Goal: Transaction & Acquisition: Purchase product/service

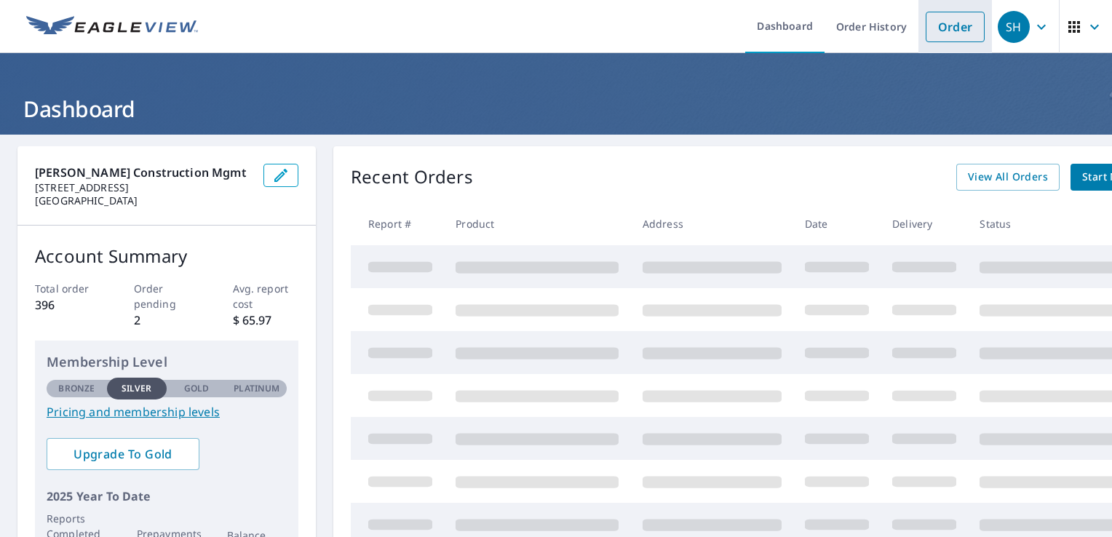
click at [946, 23] on link "Order" at bounding box center [954, 27] width 59 height 31
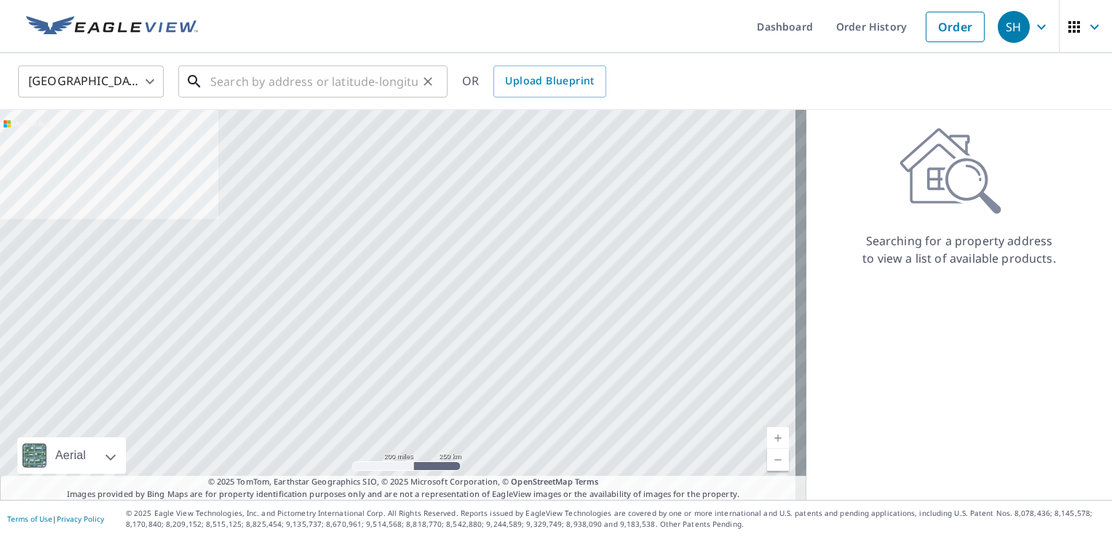
click at [228, 81] on input "text" at bounding box center [313, 81] width 207 height 41
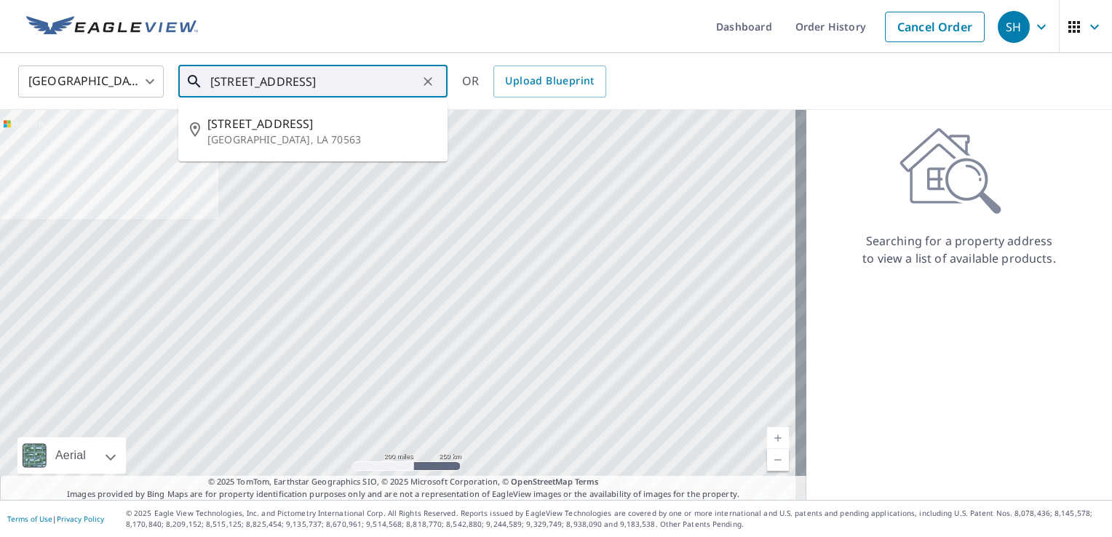
click at [285, 133] on p "New Iberia, LA 70563" at bounding box center [321, 139] width 228 height 15
type input "307 East Dr New Iberia, LA 70563"
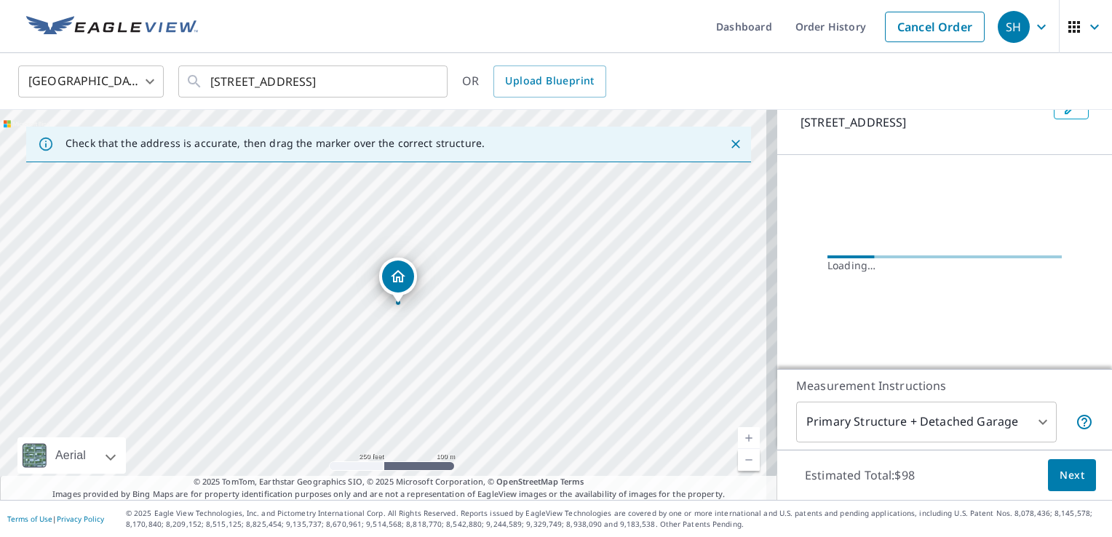
scroll to position [109, 0]
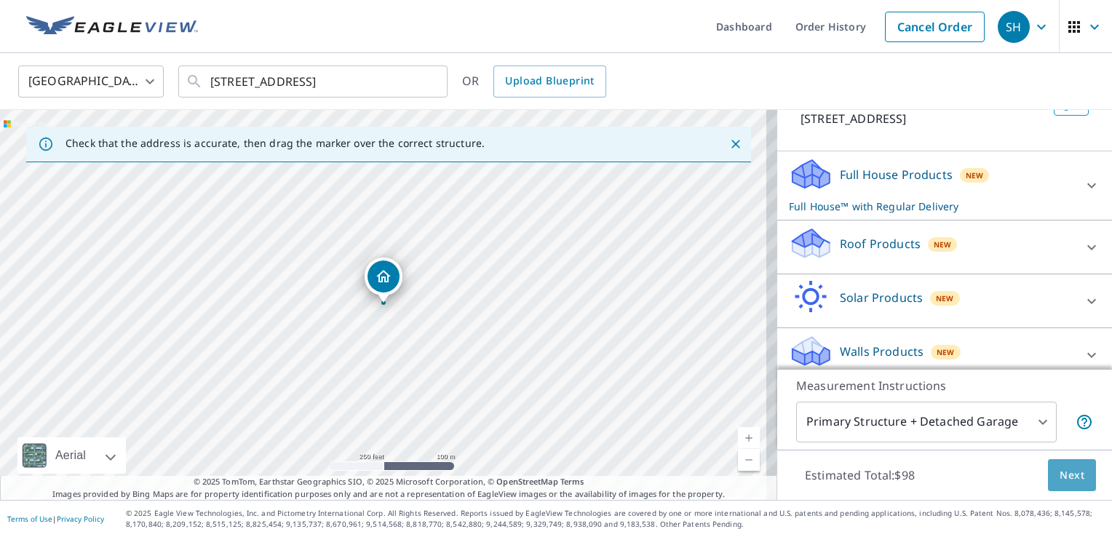
click at [1066, 473] on span "Next" at bounding box center [1071, 475] width 25 height 18
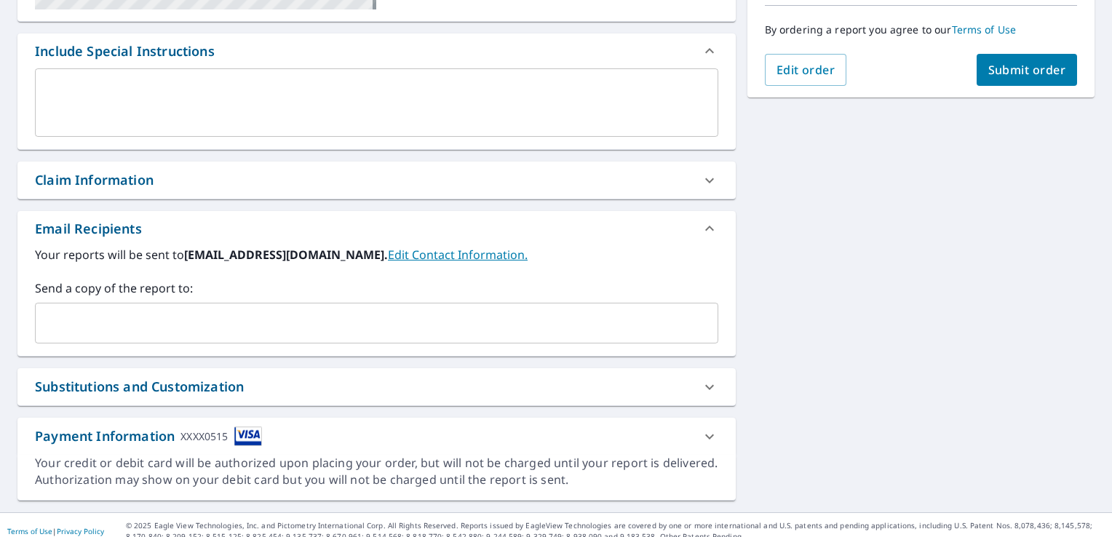
scroll to position [378, 0]
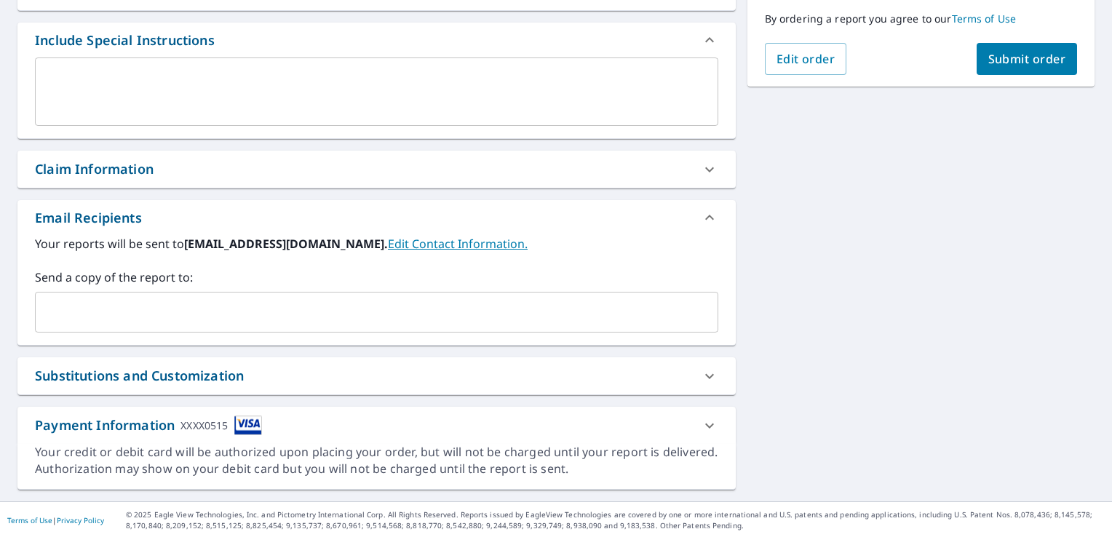
click at [172, 306] on input "text" at bounding box center [365, 312] width 648 height 28
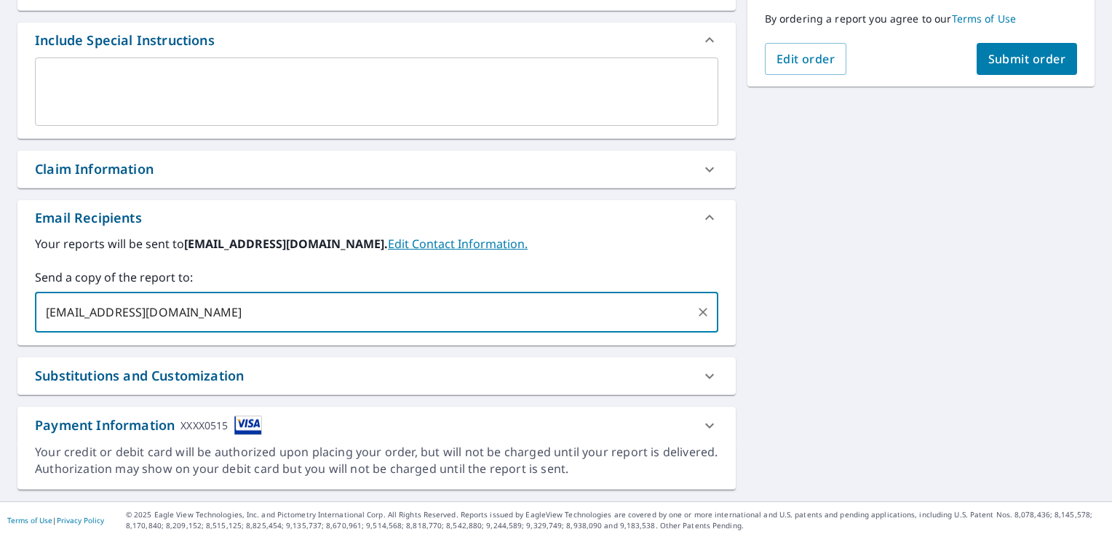
type input "mgravely@birdseyconstruction.com"
click at [797, 291] on div "307 East Dr New Iberia, LA 70563 Aerial Road A standard road map Aerial A detai…" at bounding box center [556, 129] width 1112 height 744
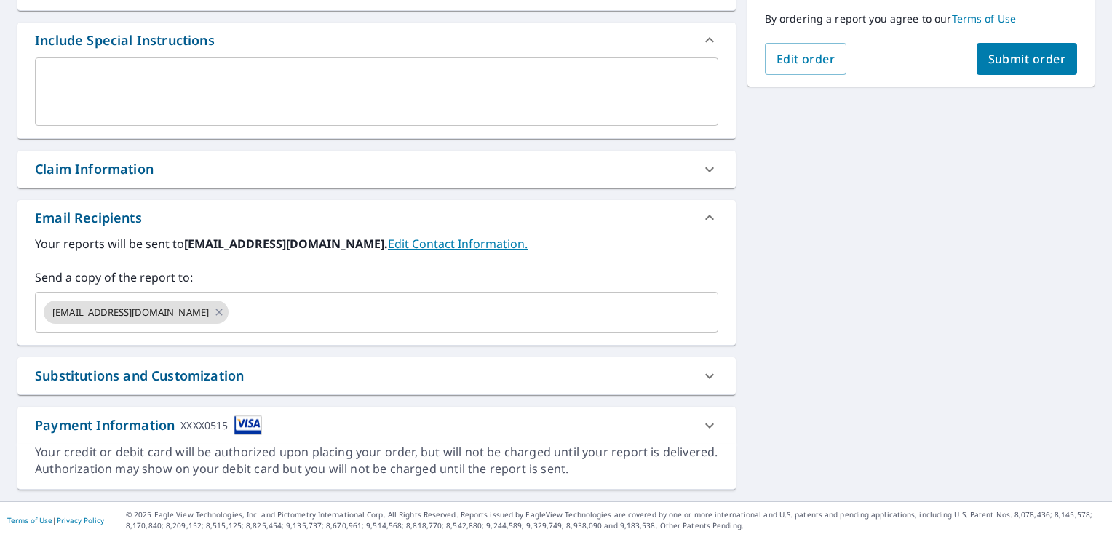
click at [990, 54] on span "Submit order" at bounding box center [1027, 59] width 78 height 16
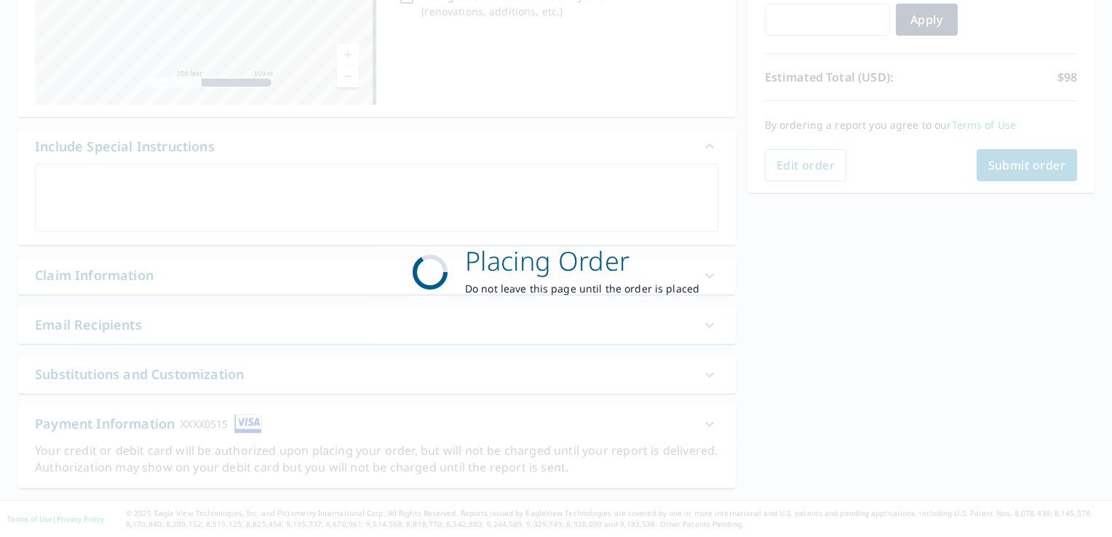
scroll to position [270, 0]
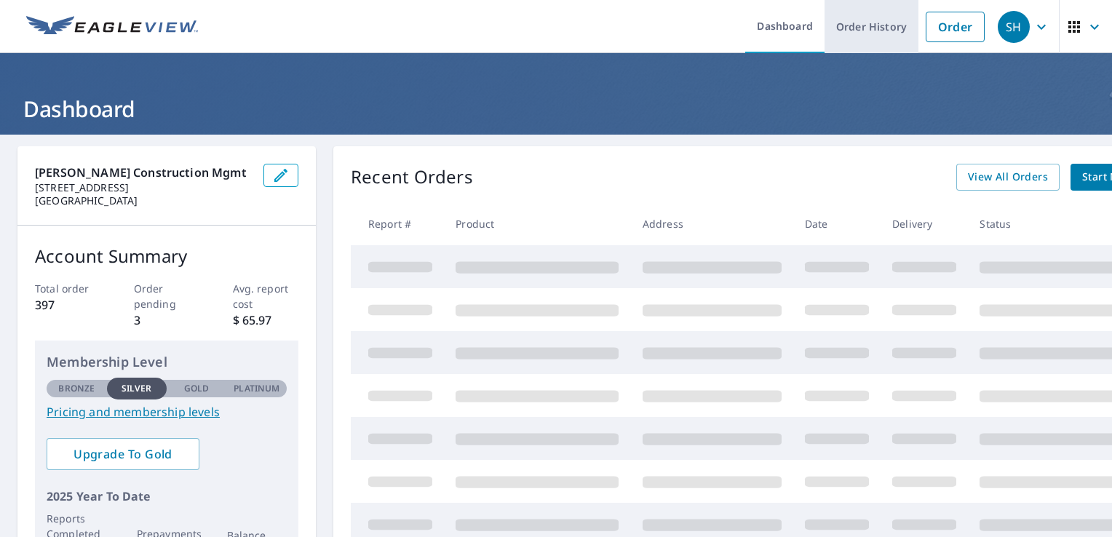
click at [841, 23] on link "Order History" at bounding box center [871, 26] width 94 height 53
click at [845, 28] on link "Order History" at bounding box center [871, 26] width 94 height 53
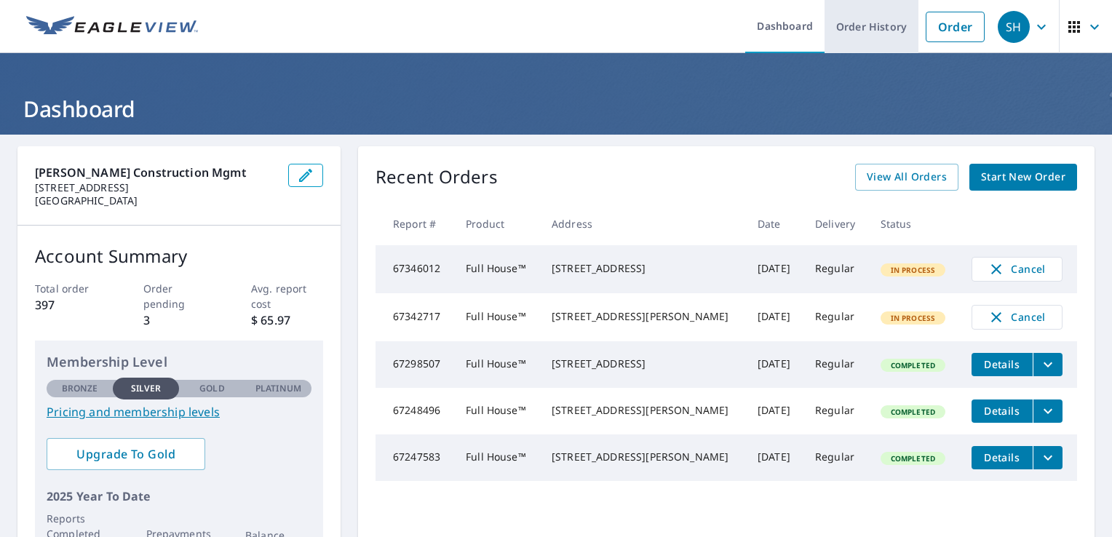
click at [857, 31] on link "Order History" at bounding box center [871, 26] width 94 height 53
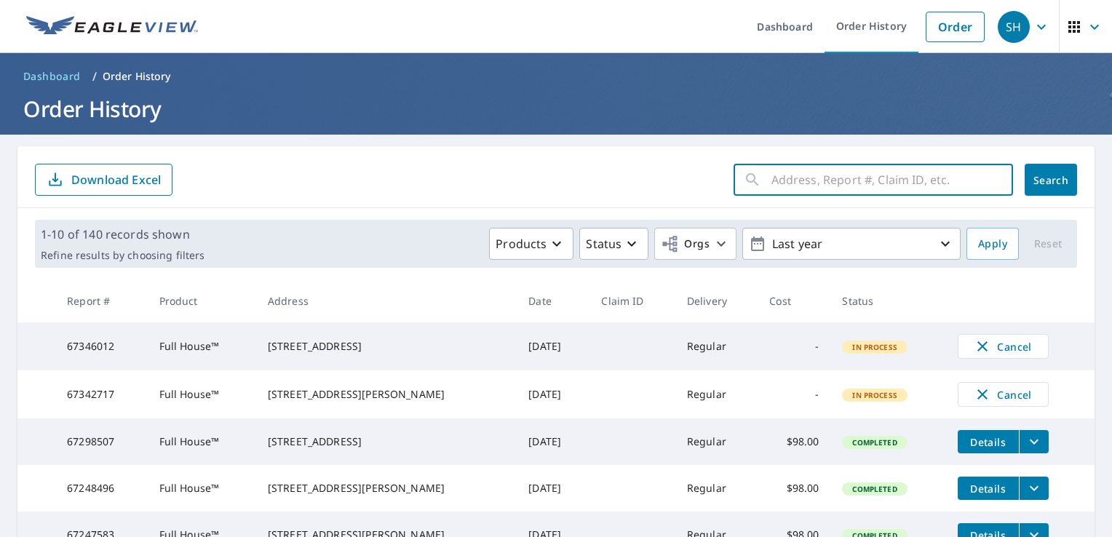
click at [805, 178] on input "text" at bounding box center [892, 179] width 242 height 41
type input "307 east"
click button "Search" at bounding box center [1050, 180] width 52 height 32
